Goal: Task Accomplishment & Management: Complete application form

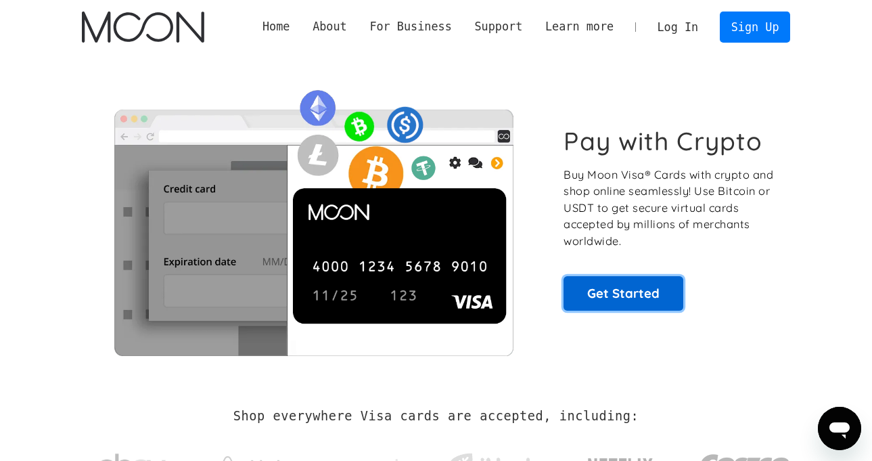
click at [636, 304] on link "Get Started" at bounding box center [624, 293] width 120 height 34
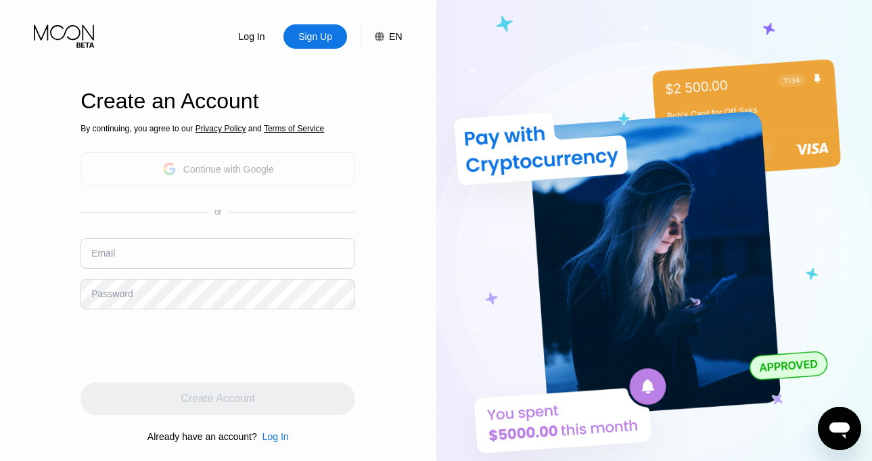
click at [338, 175] on div "Continue with Google" at bounding box center [218, 168] width 275 height 33
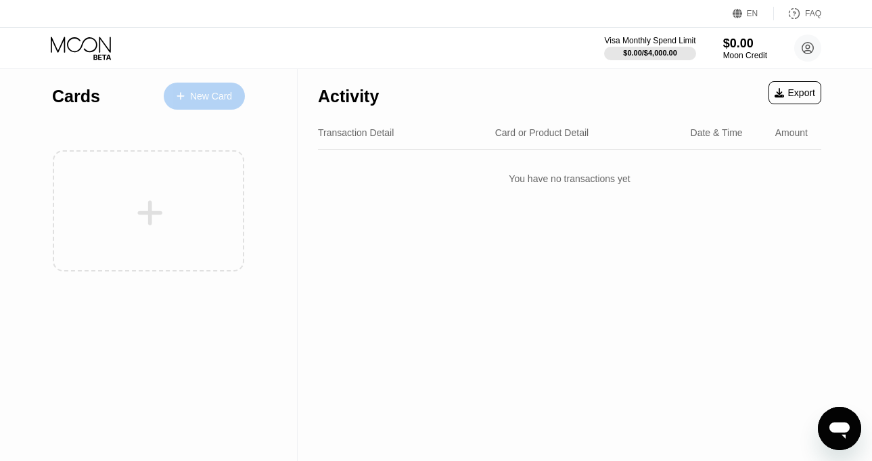
click at [222, 99] on div "New Card" at bounding box center [211, 97] width 42 height 12
